Goal: Submit feedback/report problem

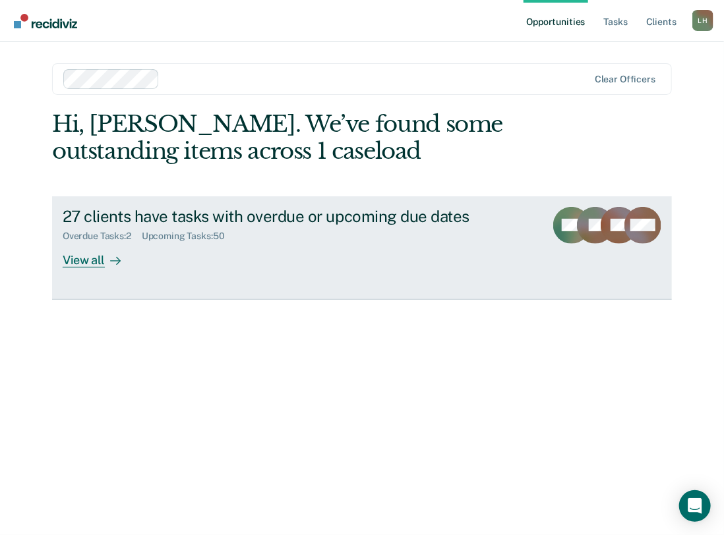
click at [92, 263] on div "View all" at bounding box center [100, 255] width 74 height 26
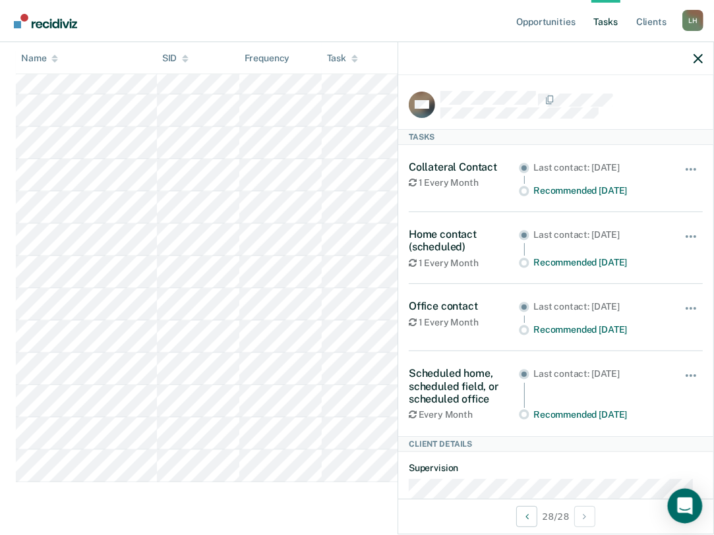
click at [683, 506] on icon "Open Intercom Messenger" at bounding box center [684, 506] width 15 height 17
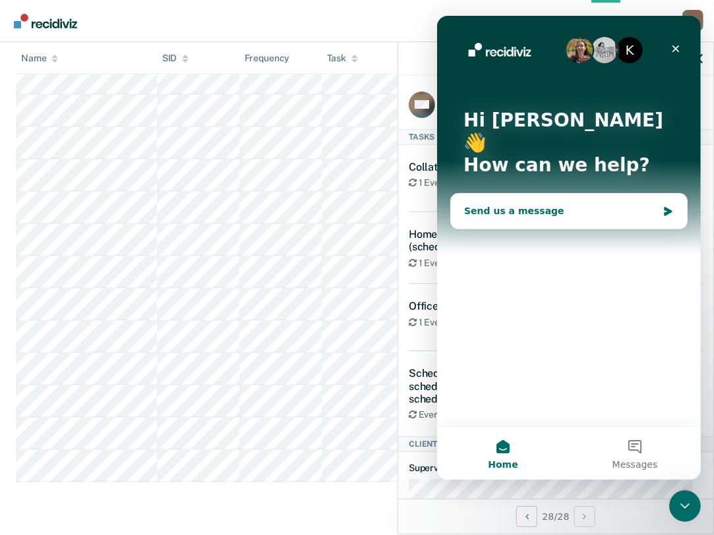
click at [496, 204] on div "Send us a message" at bounding box center [560, 211] width 193 height 14
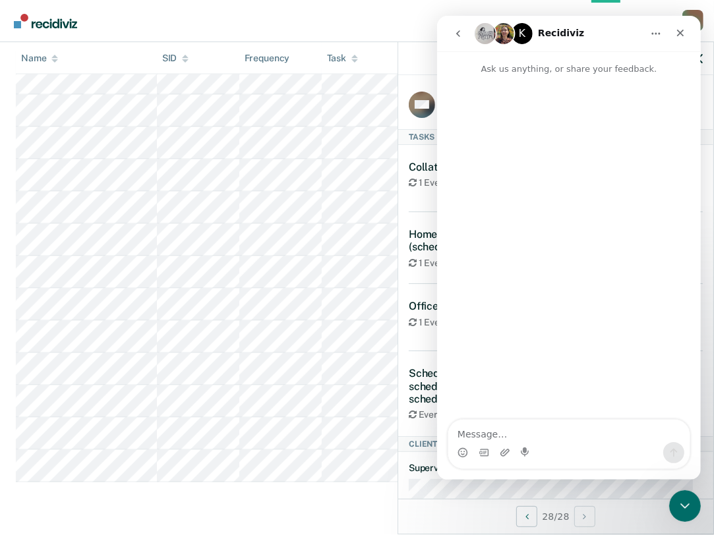
click at [496, 433] on textarea "Message…" at bounding box center [568, 431] width 241 height 22
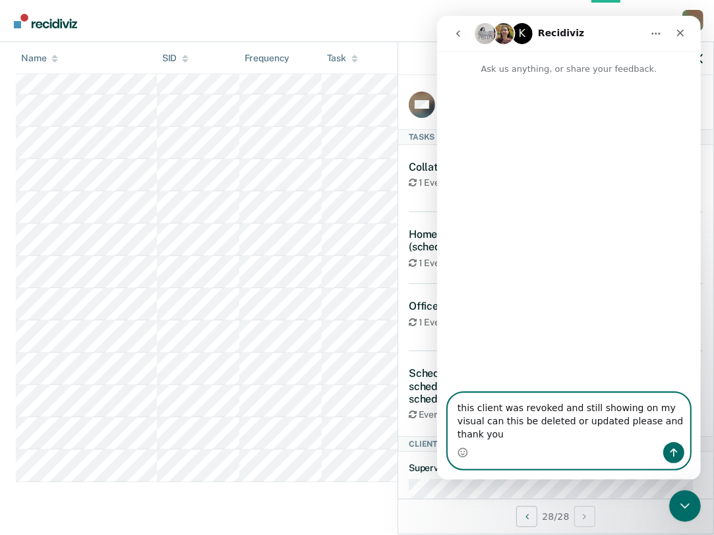
type textarea "this client was revoked and still showing on my visual can this be deleted or u…"
click at [671, 454] on icon "Send a message…" at bounding box center [673, 453] width 11 height 11
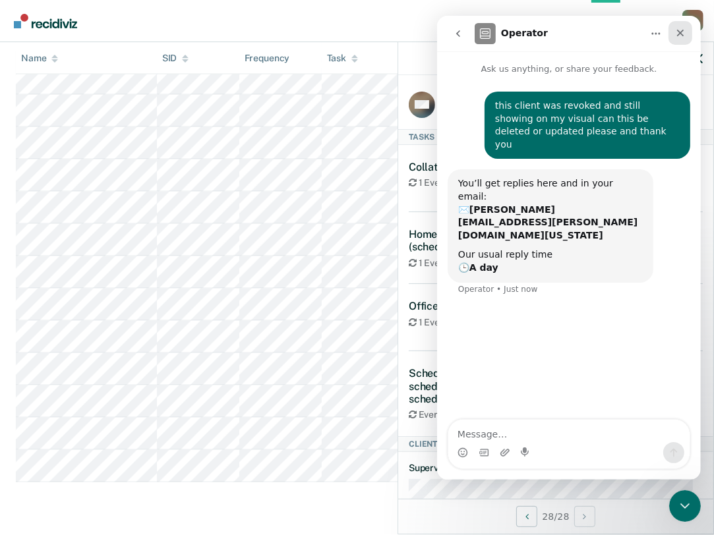
click at [681, 34] on icon "Close" at bounding box center [679, 33] width 7 height 7
